Goal: Transaction & Acquisition: Subscribe to service/newsletter

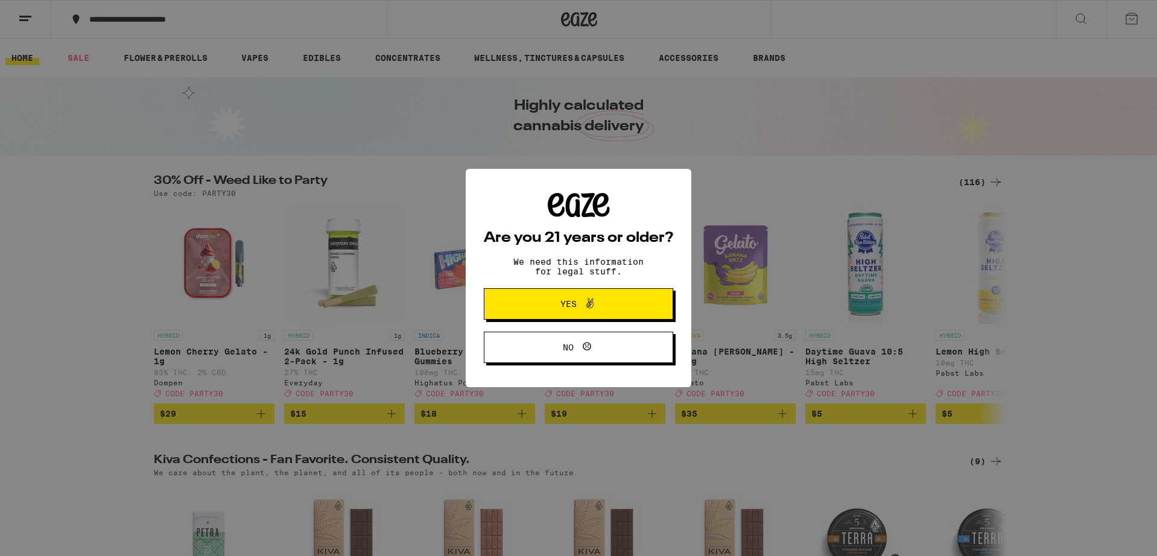
click at [618, 309] on span "Yes" at bounding box center [579, 304] width 92 height 16
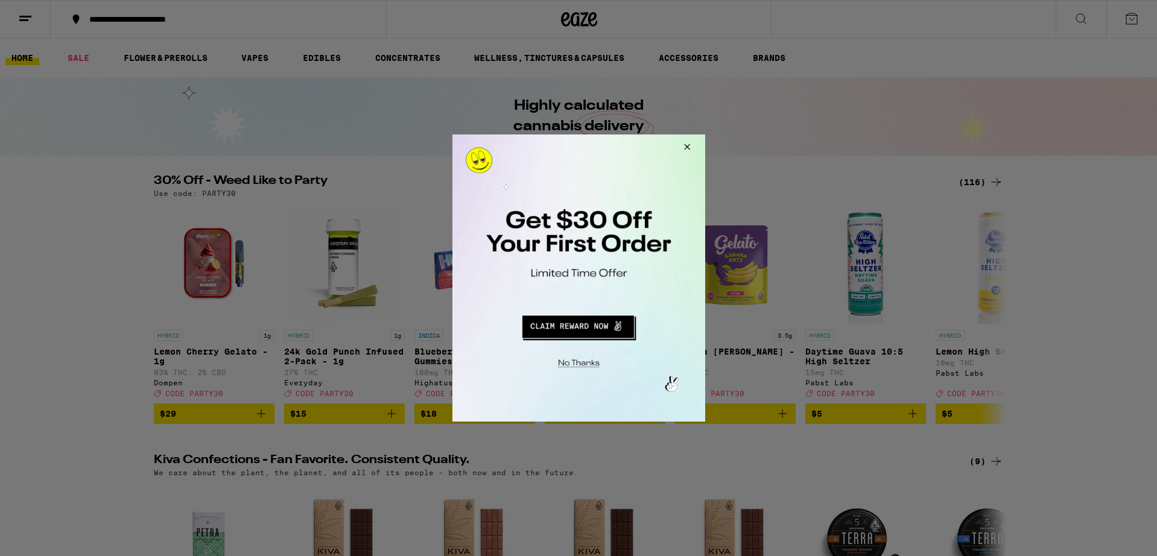
click at [581, 329] on button "Redirect to URL" at bounding box center [577, 325] width 210 height 29
